Goal: Task Accomplishment & Management: Use online tool/utility

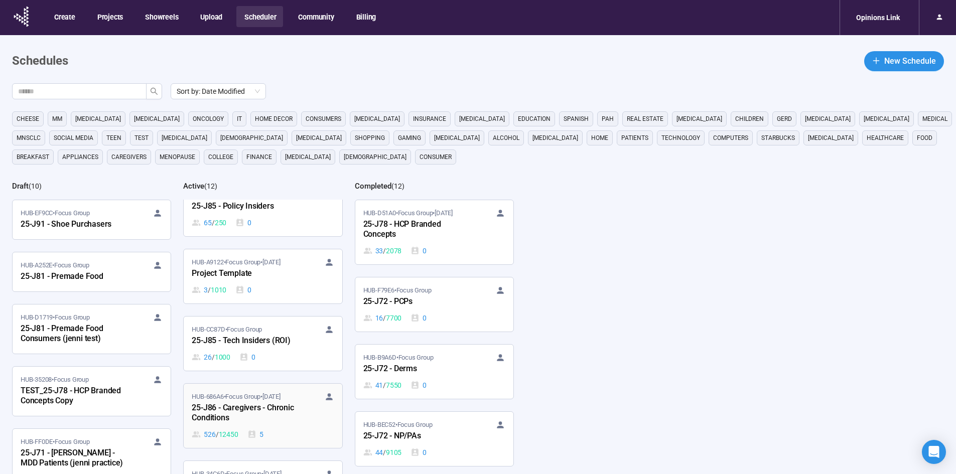
scroll to position [251, 0]
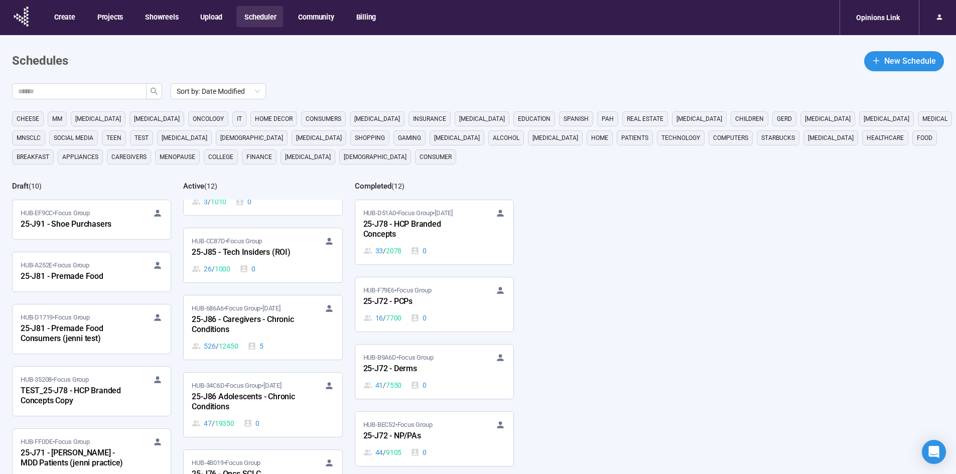
click at [255, 246] on div "25-J85 - Tech Insiders (ROI)" at bounding box center [247, 252] width 110 height 13
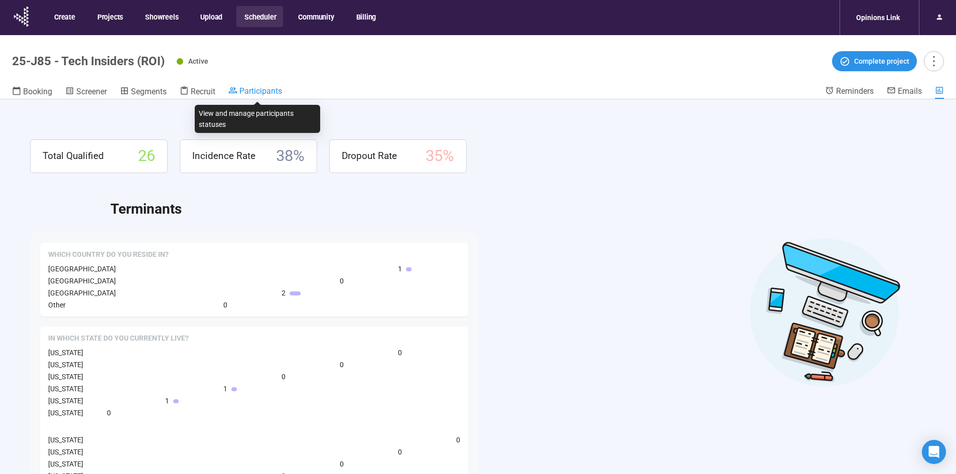
click at [263, 90] on span "Participants" at bounding box center [260, 91] width 43 height 10
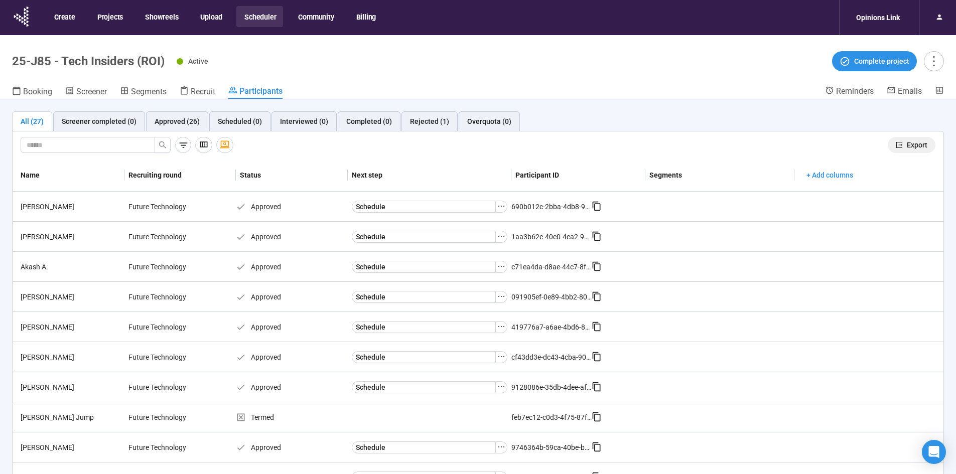
click at [907, 140] on span "Export" at bounding box center [917, 145] width 21 height 11
